Goal: Task Accomplishment & Management: Manage account settings

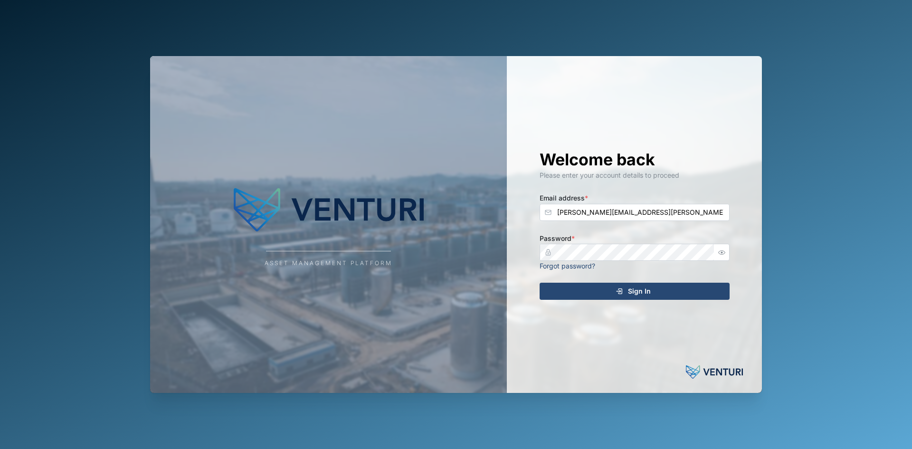
type input "[PERSON_NAME][EMAIL_ADDRESS][PERSON_NAME][DOMAIN_NAME]"
click at [539, 283] on button "Sign In" at bounding box center [634, 291] width 190 height 17
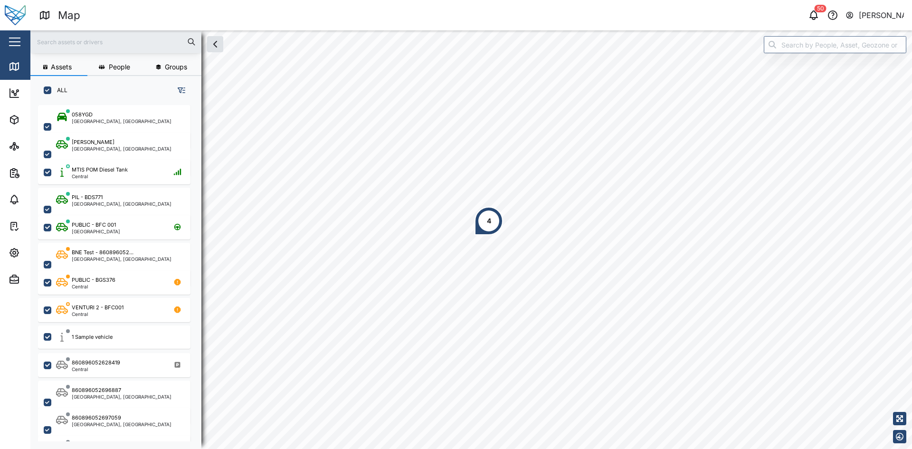
scroll to position [332, 149]
click at [17, 148] on icon at bounding box center [18, 147] width 2 height 2
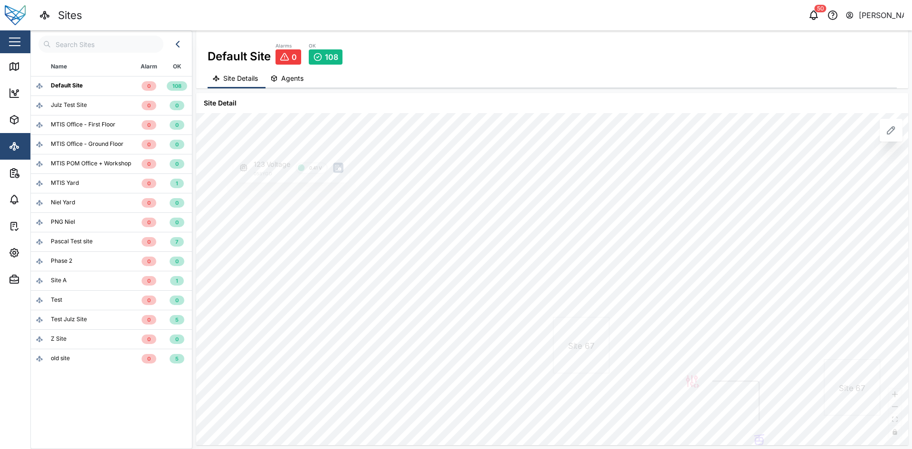
click at [73, 359] on div "old site" at bounding box center [83, 358] width 95 height 9
drag, startPoint x: 563, startPoint y: 354, endPoint x: 555, endPoint y: 322, distance: 32.8
click at [555, 322] on div "Original Duplicated #1 Duplicated #2 Evee Normal Battery Voltage Evee - Duplica…" at bounding box center [552, 279] width 712 height 332
click at [888, 132] on icon at bounding box center [890, 129] width 11 height 11
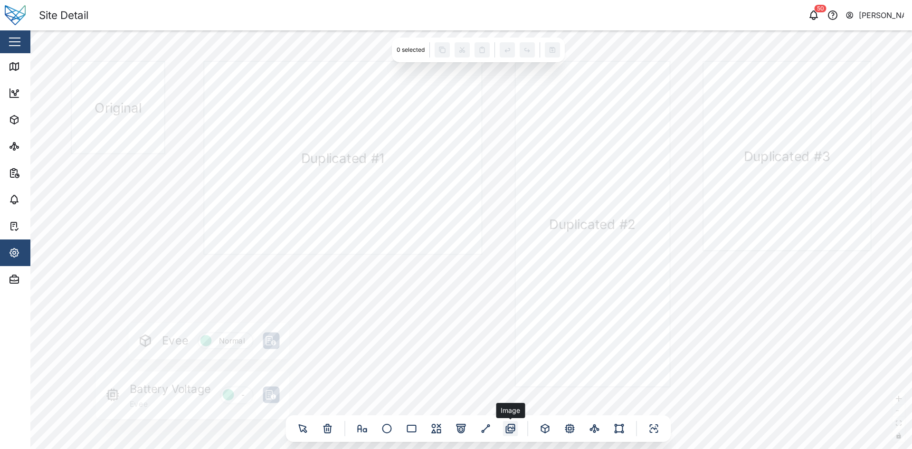
click at [503, 425] on div at bounding box center [510, 428] width 15 height 15
click at [515, 431] on icon at bounding box center [510, 428] width 11 height 11
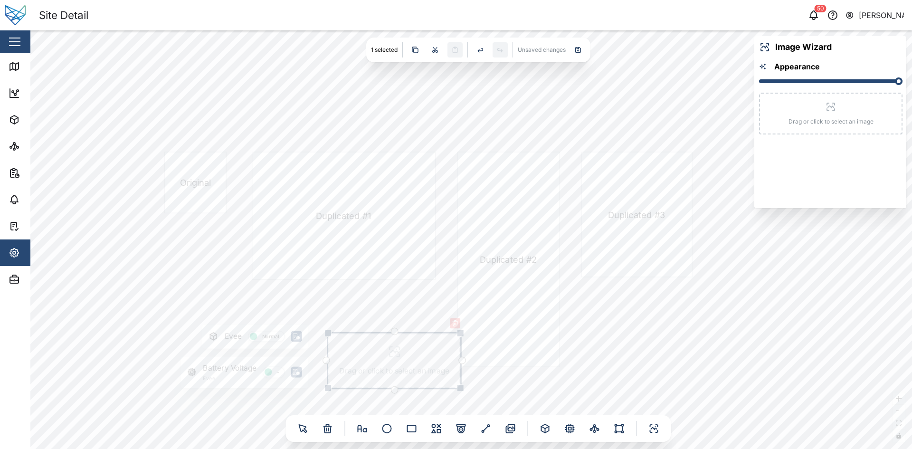
drag, startPoint x: 415, startPoint y: 352, endPoint x: 369, endPoint y: 358, distance: 45.9
click at [369, 358] on div "Drag or click to select an image" at bounding box center [394, 360] width 132 height 55
click at [803, 121] on div "Drag or click to select an image" at bounding box center [830, 114] width 143 height 42
click at [386, 363] on div "Drag or click to select an image" at bounding box center [394, 360] width 132 height 55
click at [456, 320] on icon "button" at bounding box center [455, 323] width 8 height 8
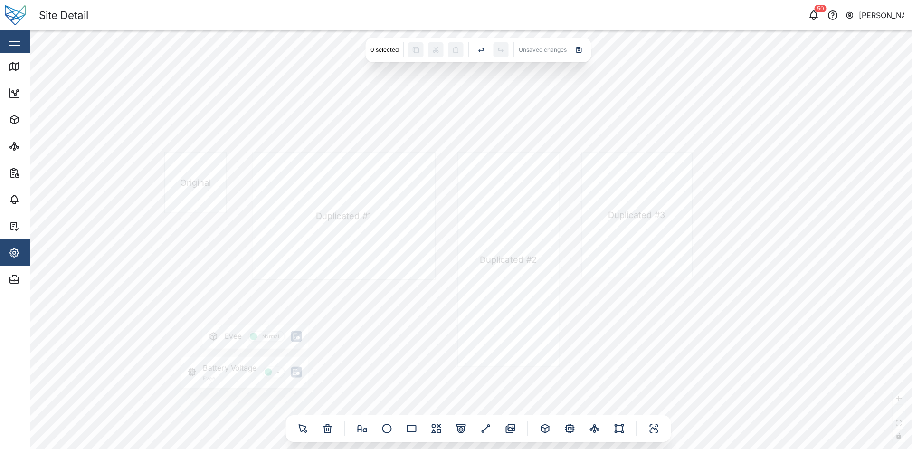
click at [510, 436] on div at bounding box center [478, 428] width 385 height 27
click at [510, 435] on div at bounding box center [510, 428] width 15 height 15
click at [511, 429] on icon at bounding box center [510, 428] width 4 height 2
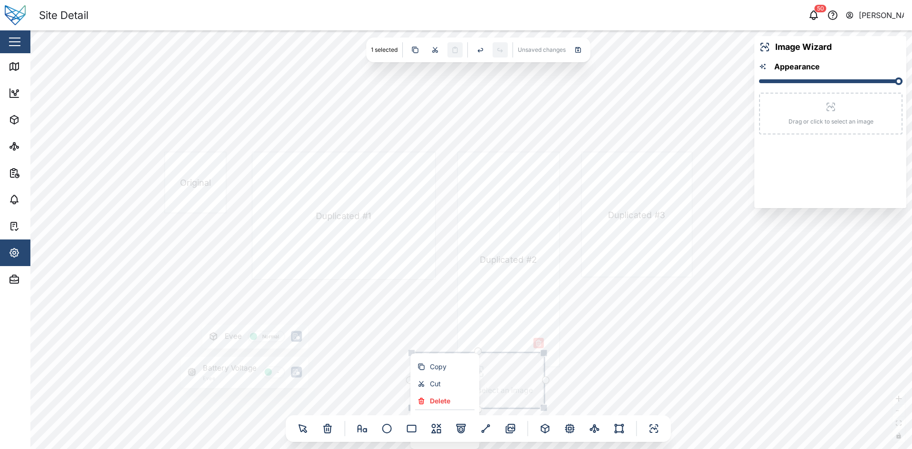
click at [535, 371] on div "Drag or click to select an image" at bounding box center [477, 380] width 132 height 55
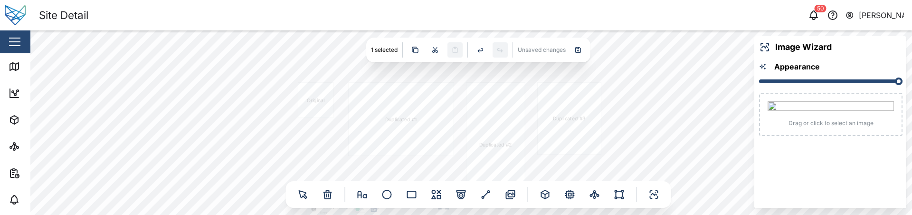
drag, startPoint x: 697, startPoint y: 152, endPoint x: 625, endPoint y: 46, distance: 128.3
click at [625, 46] on div "Original Duplicated #1 Duplicated #2 Evee Normal Battery Voltage Evee - Duplica…" at bounding box center [470, 122] width 881 height 184
drag, startPoint x: 656, startPoint y: 121, endPoint x: 417, endPoint y: 44, distance: 250.3
click at [417, 44] on div "Original Duplicated #1 Duplicated #2 Evee Normal Battery Voltage Evee - Duplica…" at bounding box center [470, 122] width 881 height 184
click at [661, 67] on icon "button" at bounding box center [660, 66] width 8 height 8
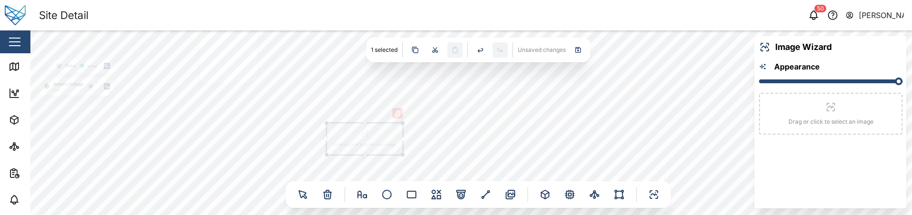
click at [352, 128] on div "Drag or click to select an image" at bounding box center [365, 138] width 76 height 31
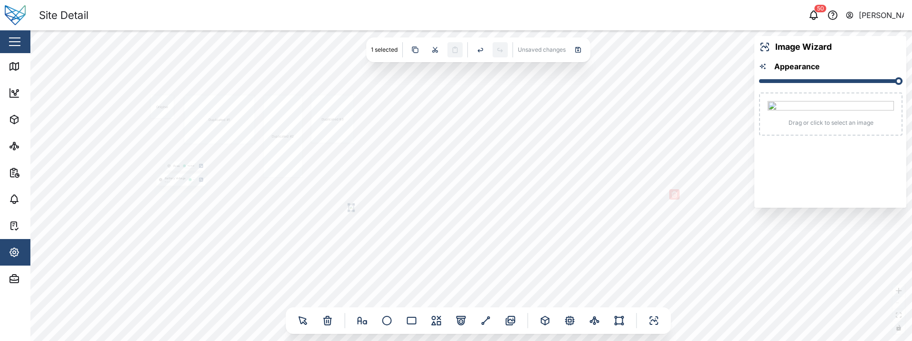
drag, startPoint x: 185, startPoint y: 126, endPoint x: 267, endPoint y: 213, distance: 120.3
click at [267, 213] on div "Original Duplicated #1 Duplicated #2 Evee Normal Battery Voltage Evee - Duplica…" at bounding box center [470, 185] width 881 height 311
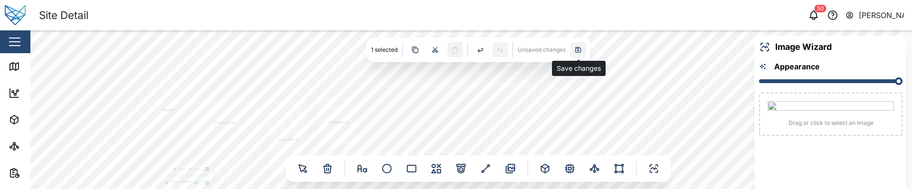
click at [577, 52] on icon at bounding box center [578, 49] width 5 height 5
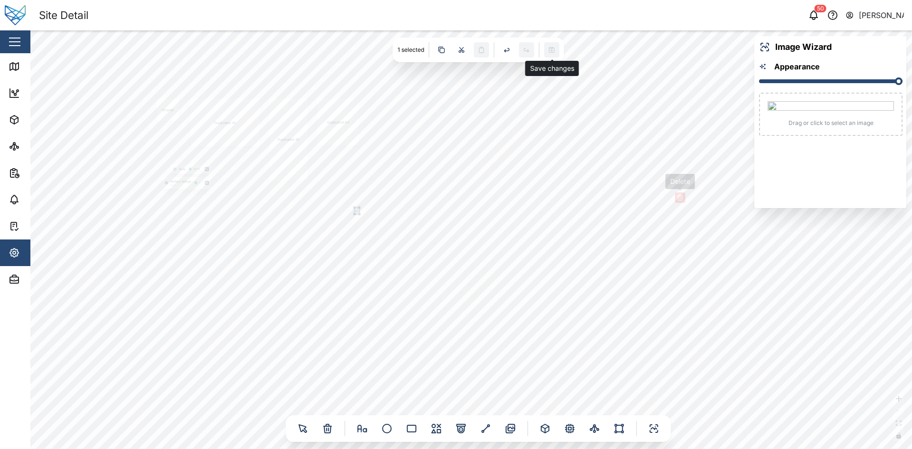
click at [679, 200] on icon "button" at bounding box center [680, 198] width 8 height 8
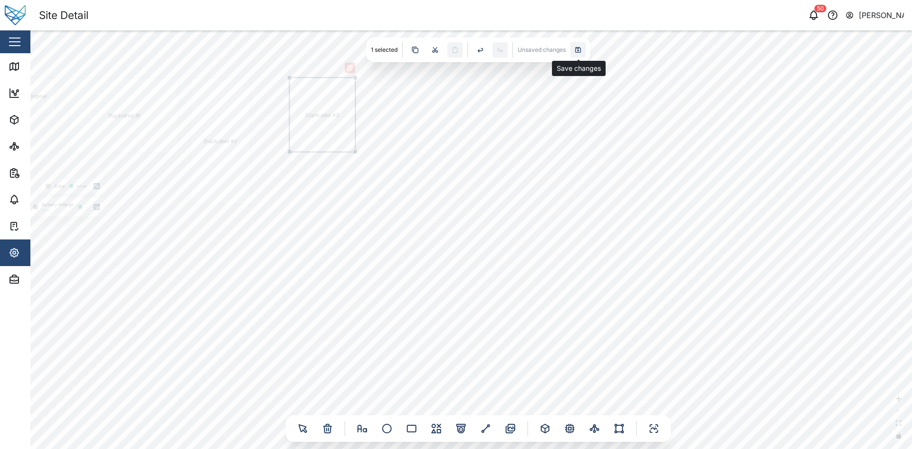
drag, startPoint x: 327, startPoint y: 132, endPoint x: 548, endPoint y: 139, distance: 221.4
click at [355, 139] on div "Duplicated #3" at bounding box center [323, 115] width 66 height 74
drag, startPoint x: 530, startPoint y: 140, endPoint x: 364, endPoint y: 136, distance: 166.7
click at [364, 136] on div "Duplicated #3" at bounding box center [351, 116] width 66 height 74
drag, startPoint x: 398, startPoint y: 229, endPoint x: 602, endPoint y: 239, distance: 203.5
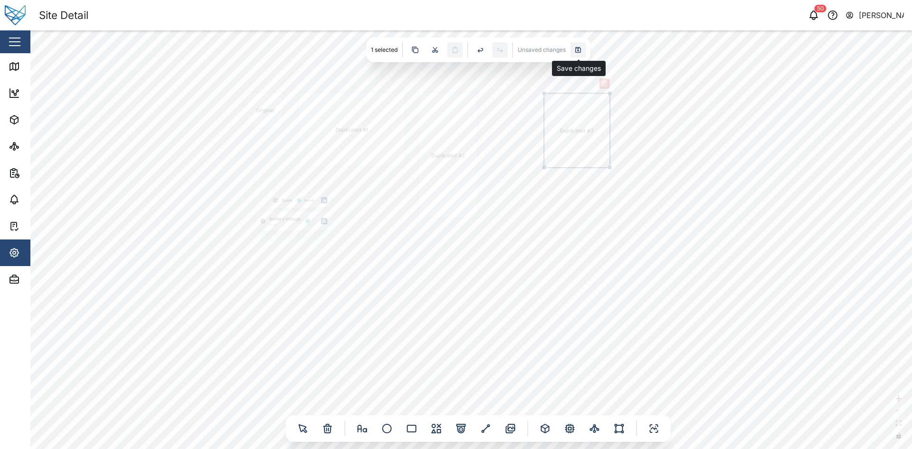
click at [602, 239] on div "Original Duplicated #1 Duplicated #2 Evee Normal Battery Voltage Evee - Duplica…" at bounding box center [470, 239] width 881 height 418
click at [4, 95] on link "Dashboard" at bounding box center [61, 93] width 123 height 27
click at [10, 118] on icon "button" at bounding box center [12, 119] width 4 height 2
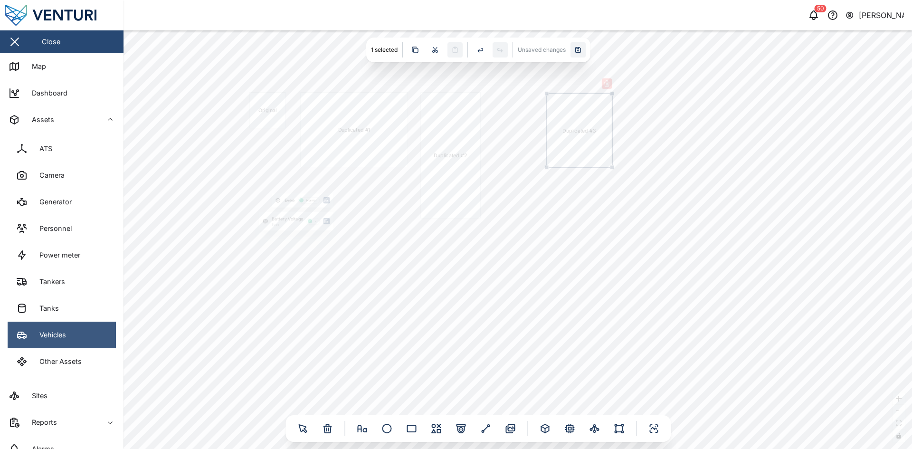
click at [64, 328] on link "Vehicles" at bounding box center [62, 334] width 108 height 27
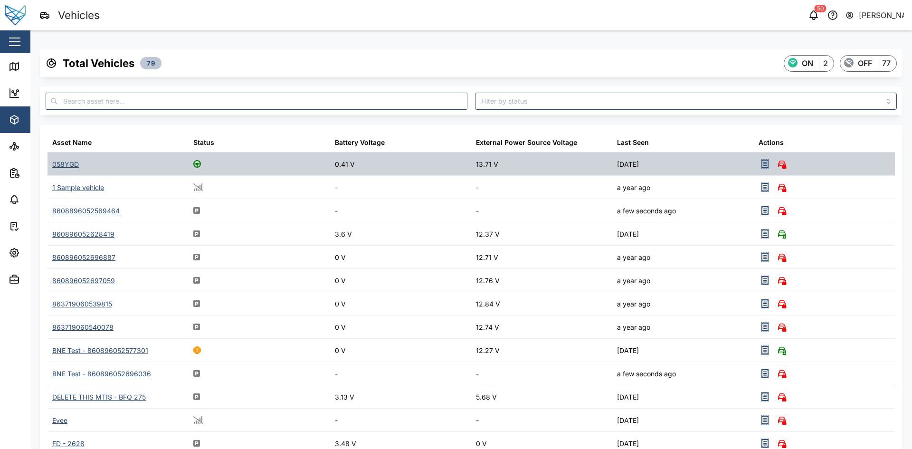
click at [75, 165] on div "058YGD" at bounding box center [65, 164] width 27 height 10
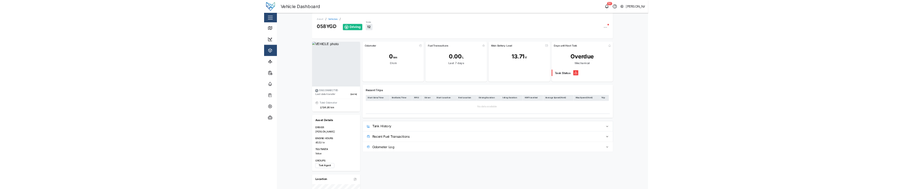
scroll to position [47, 0]
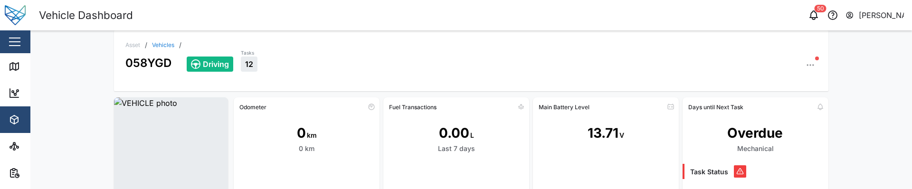
scroll to position [0, 0]
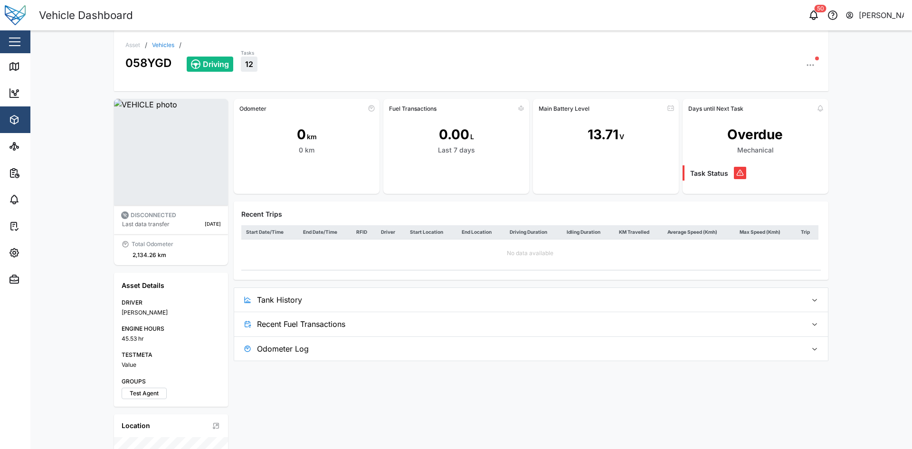
click at [153, 165] on img at bounding box center [171, 152] width 114 height 106
click at [807, 68] on icon "button" at bounding box center [809, 64] width 9 height 9
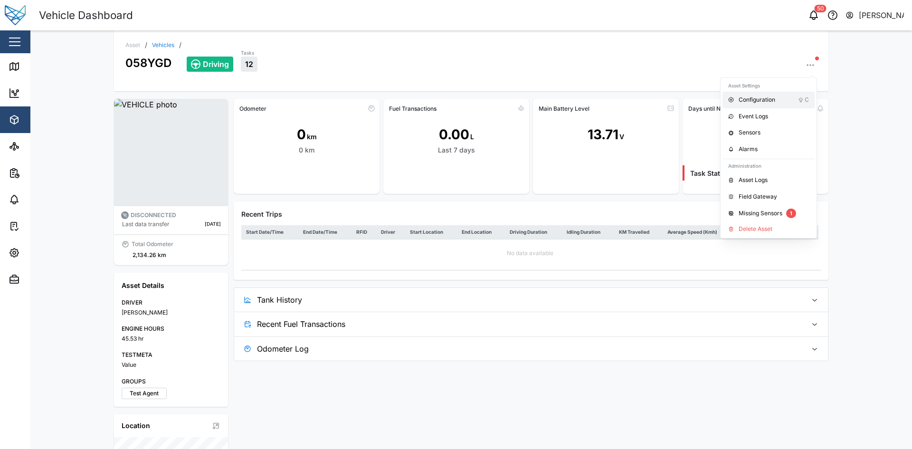
click at [783, 104] on div "Configuration" at bounding box center [767, 99] width 59 height 9
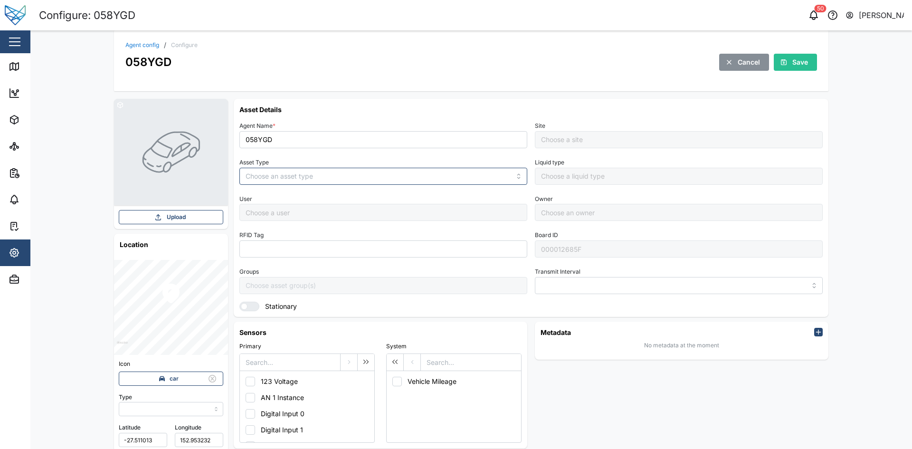
type input "MANUAL"
type input "VEHICLE"
type input "5 minutes"
type input "[PERSON_NAME]"
type input "Default Site"
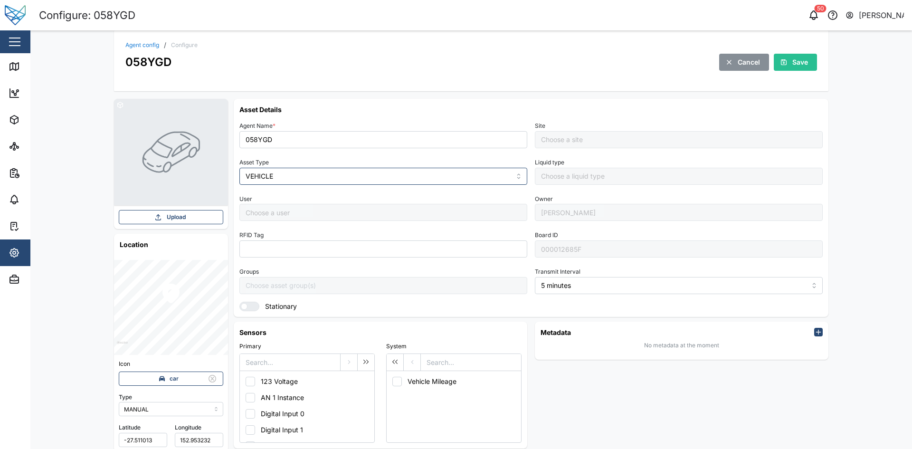
type input "[PERSON_NAME]"
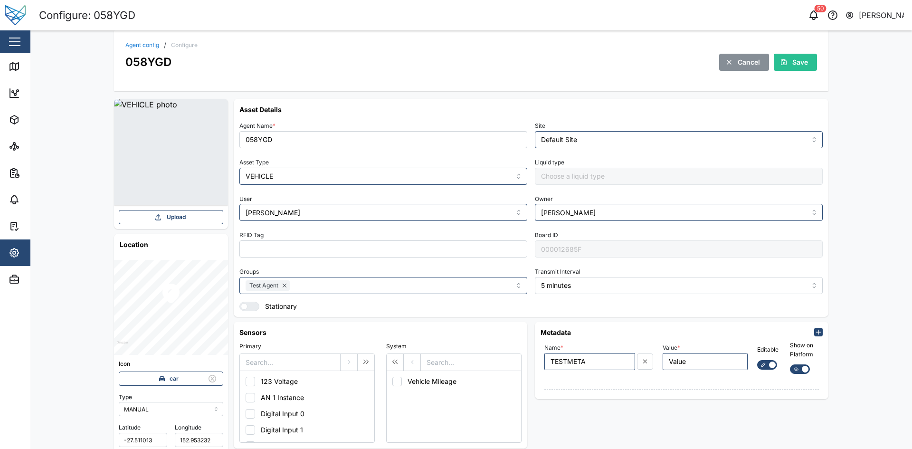
click at [163, 137] on img at bounding box center [171, 152] width 114 height 106
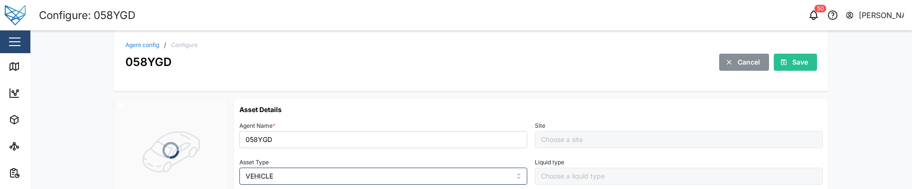
scroll to position [47, 0]
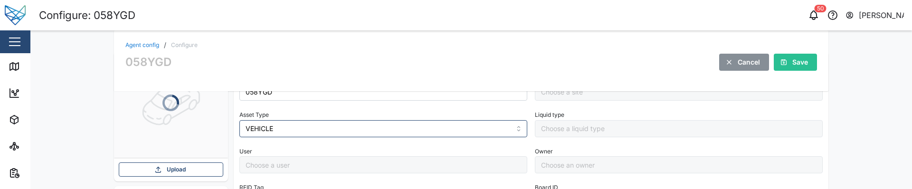
type input "Default Site"
type input "[PERSON_NAME]"
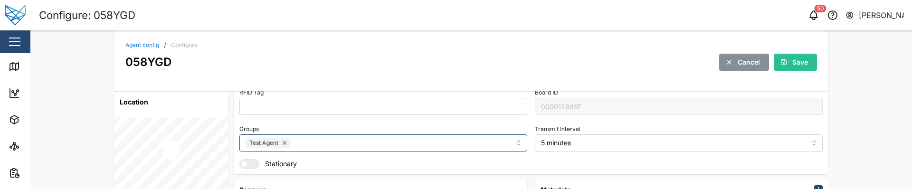
scroll to position [190, 0]
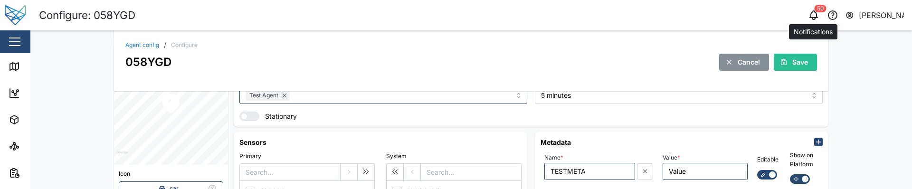
click at [820, 16] on button "button" at bounding box center [813, 15] width 13 height 13
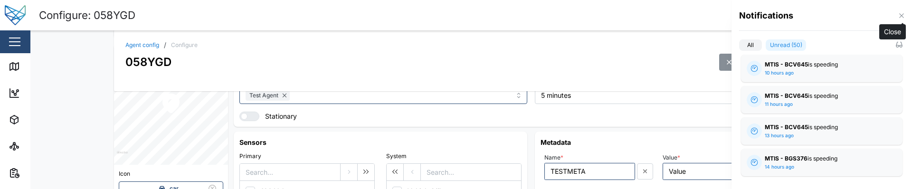
click at [901, 16] on icon "button" at bounding box center [901, 15] width 4 height 4
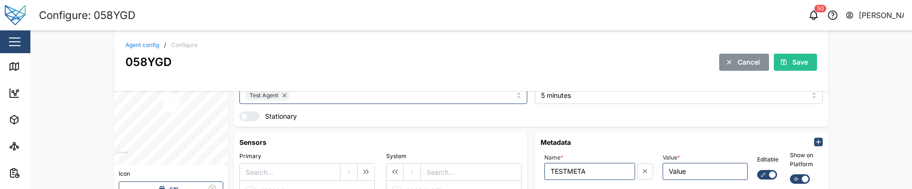
click at [578, 25] on header "Configure: 058YGD 50 Sam Gopez" at bounding box center [456, 15] width 912 height 30
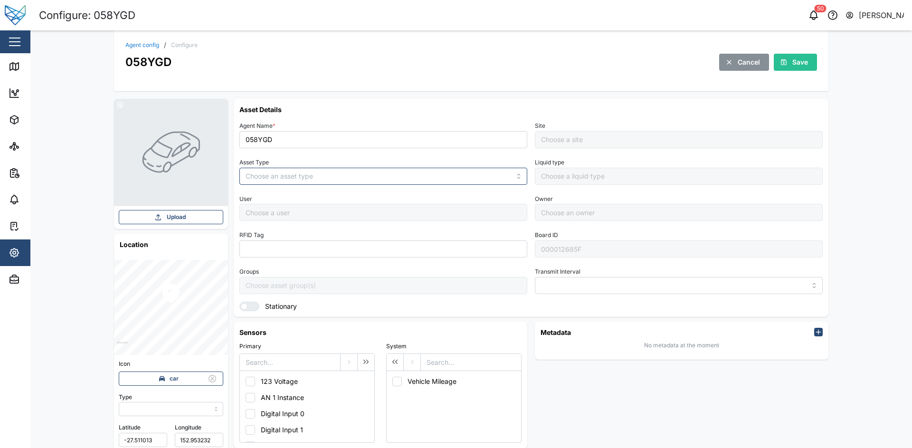
type input "MANUAL"
type input "VEHICLE"
type input "5 minutes"
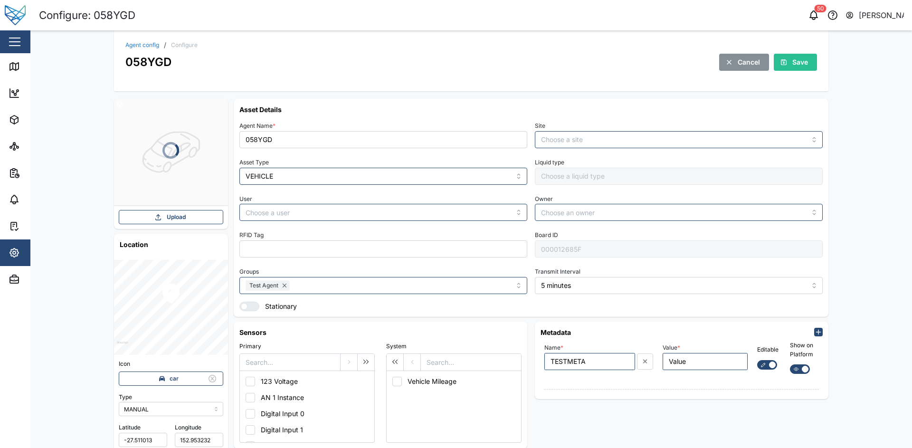
type input "Default Site"
type input "[PERSON_NAME]"
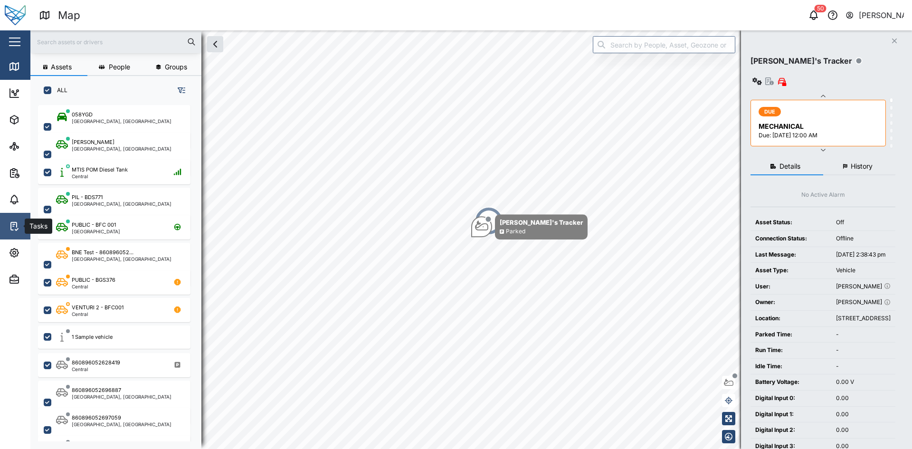
click at [9, 233] on link "Tasks" at bounding box center [61, 226] width 123 height 27
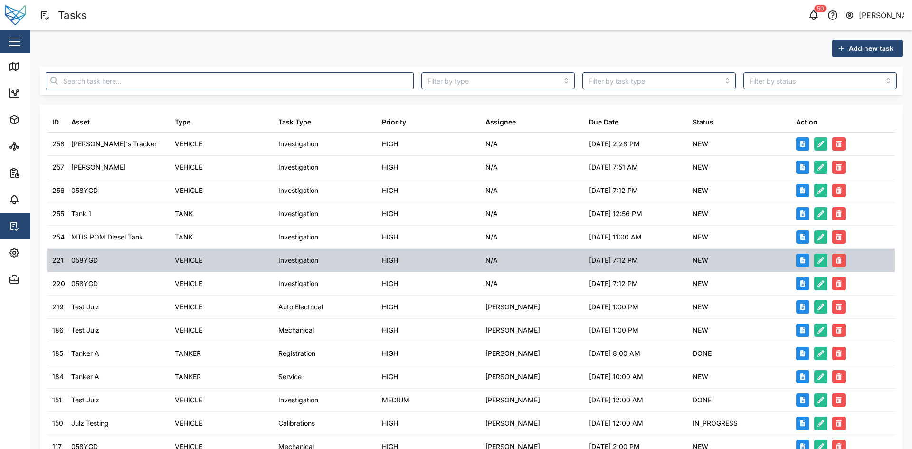
scroll to position [187, 0]
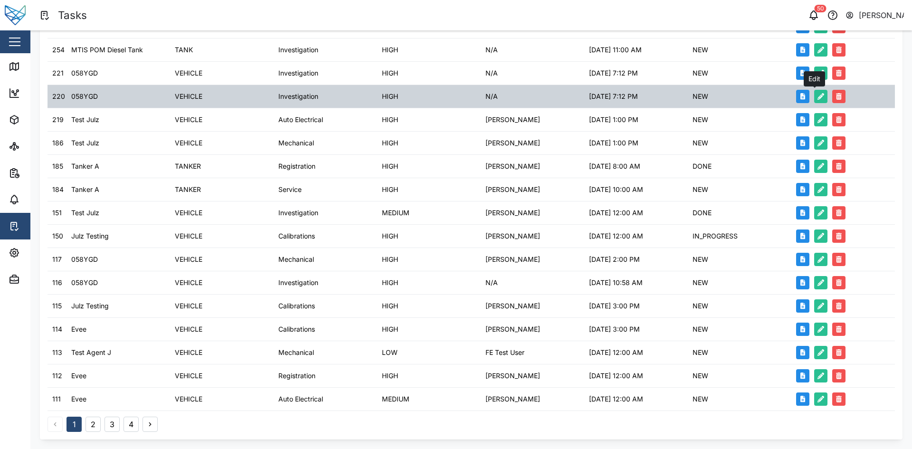
click at [814, 93] on button "button" at bounding box center [820, 96] width 13 height 13
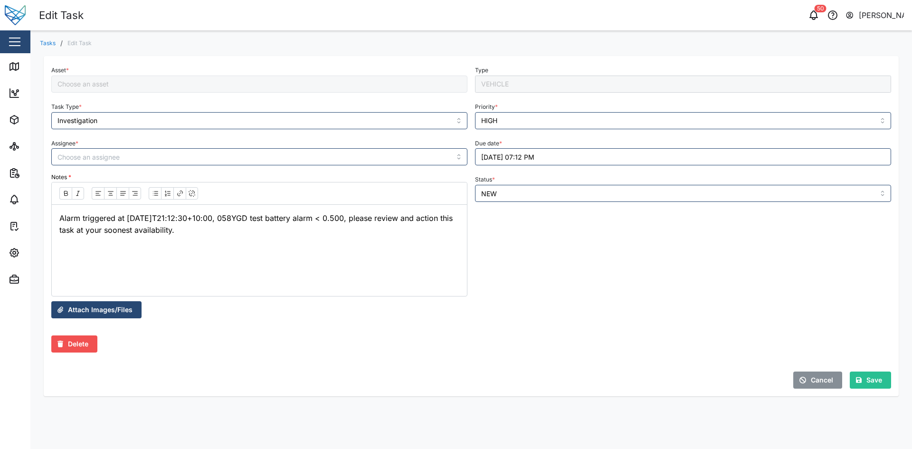
type input "058YGD"
click at [253, 218] on p "Alarm triggered at [DATE]T21:12:30+10:00, 058YGD test battery alarm < 0.500, pl…" at bounding box center [259, 224] width 400 height 24
click at [273, 217] on p "Alarm triggered at [DATE]T21:12:30+10:00, 058YGD test battery alarm < 0.500, pl…" at bounding box center [259, 224] width 400 height 24
click at [295, 215] on p "Alarm triggered at [DATE]T21:12:30+10:00, 058YGD test battery alarm < 0.500, pl…" at bounding box center [259, 224] width 400 height 24
click at [884, 24] on header "Edit Task 50 [PERSON_NAME]" at bounding box center [456, 15] width 912 height 30
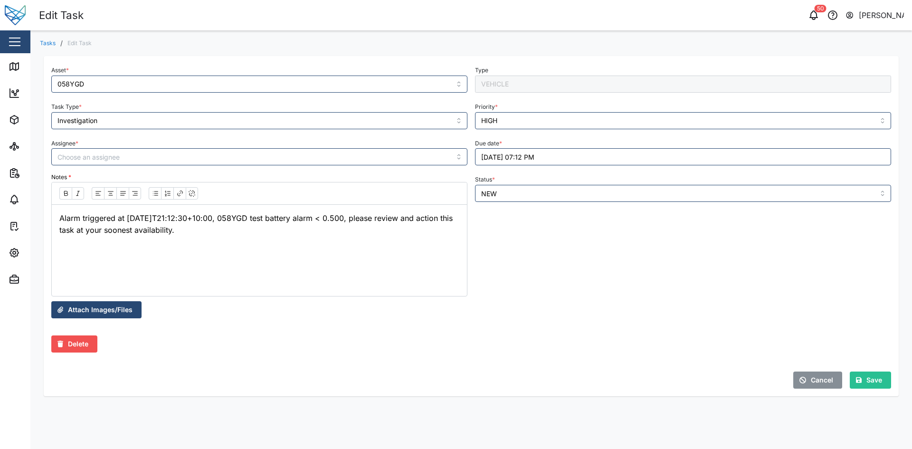
click at [880, 15] on div "[PERSON_NAME]" at bounding box center [882, 15] width 46 height 12
click at [818, 40] on div "User Profile" at bounding box center [845, 40] width 103 height 11
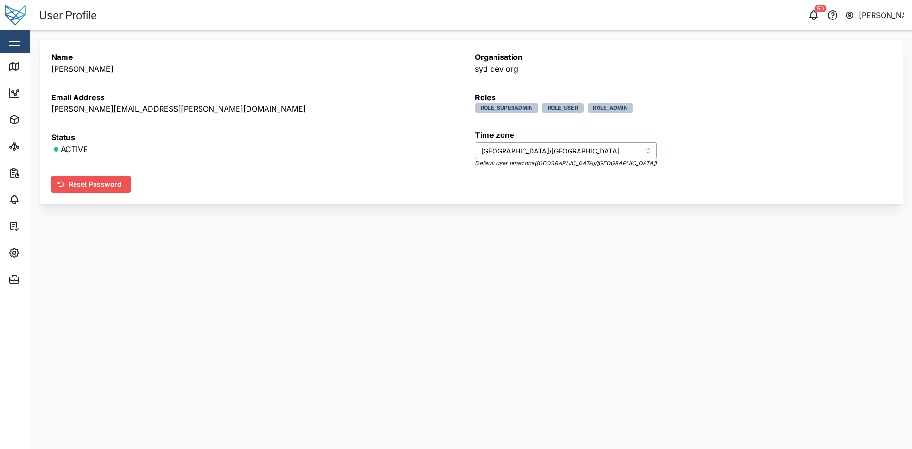
click at [520, 155] on input "[GEOGRAPHIC_DATA]/[GEOGRAPHIC_DATA]" at bounding box center [566, 150] width 182 height 17
type input "p"
type input "[GEOGRAPHIC_DATA]/[GEOGRAPHIC_DATA]"
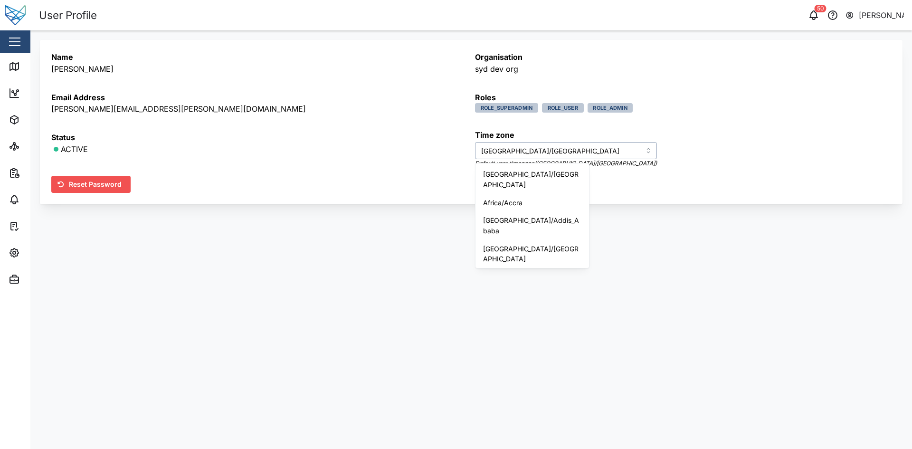
scroll to position [5325, 0]
